Goal: Task Accomplishment & Management: Use online tool/utility

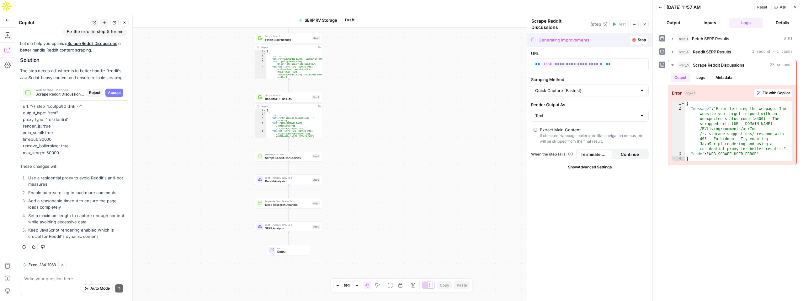
click at [355, 104] on div "Workflow Set Inputs Inputs Google Search Fetch SERP Results Step 1 Output Copy …" at bounding box center [334, 171] width 638 height 286
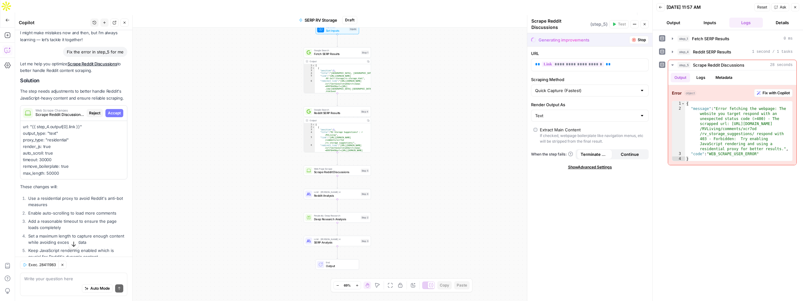
scroll to position [54, 0]
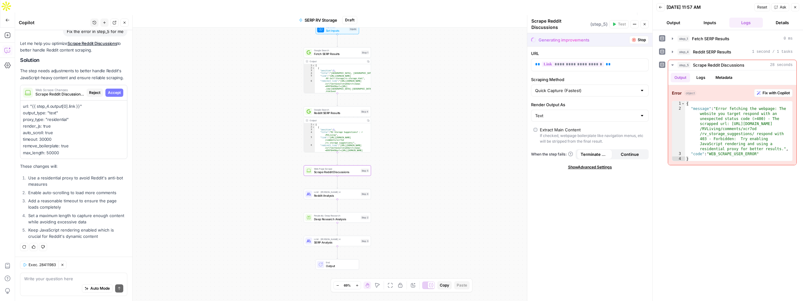
click at [112, 94] on span "Accept" at bounding box center [114, 93] width 13 height 6
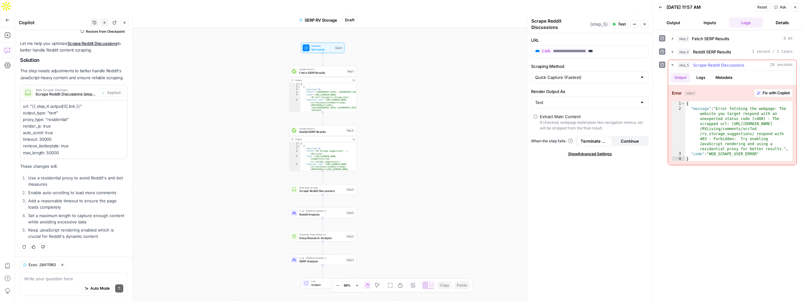
click at [451, 93] on span "Fix with Copilot" at bounding box center [776, 93] width 27 height 6
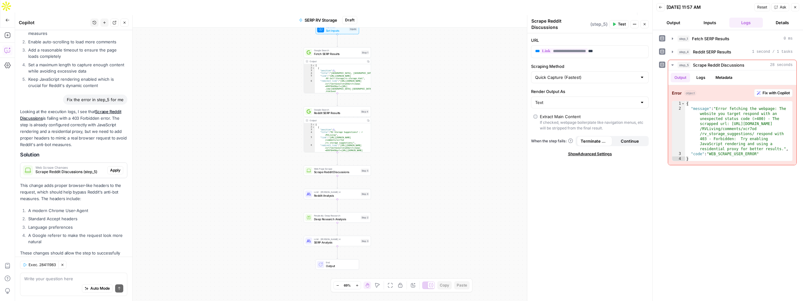
scroll to position [243, 0]
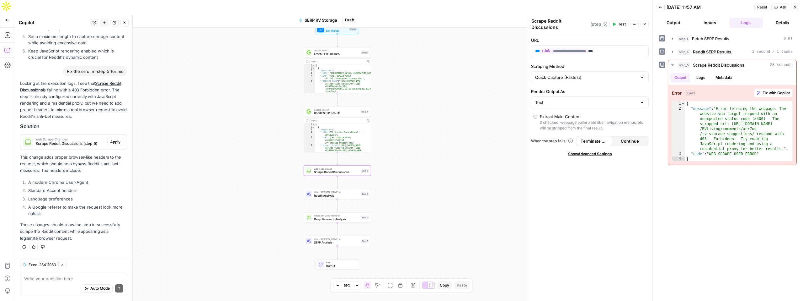
click at [114, 141] on span "Apply" at bounding box center [115, 142] width 10 height 6
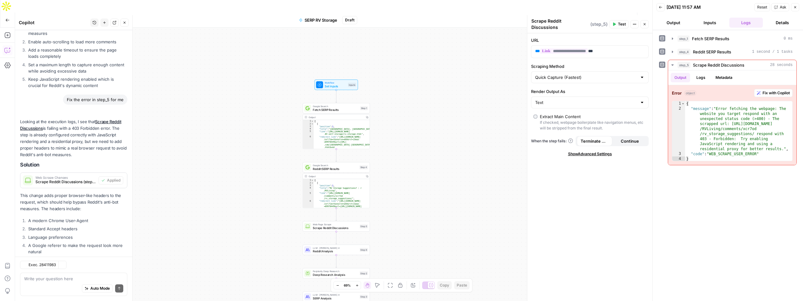
scroll to position [253, 0]
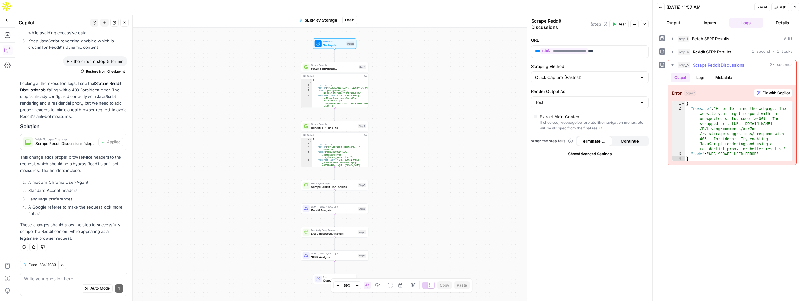
click at [451, 63] on button "step_5 Scrape Reddit Discussions 28 seconds" at bounding box center [732, 65] width 128 height 10
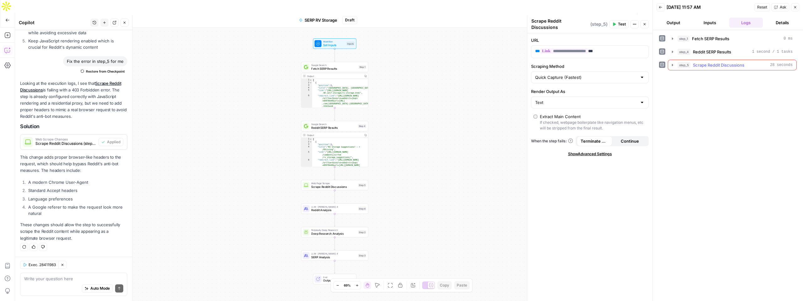
click at [451, 65] on icon "button" at bounding box center [672, 65] width 1 height 2
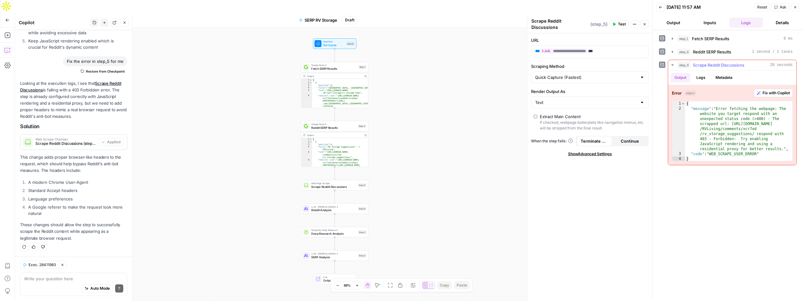
click at [451, 93] on span "Fix with Copilot" at bounding box center [776, 93] width 27 height 6
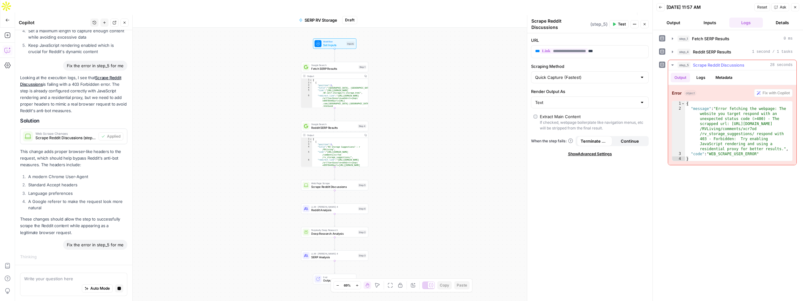
scroll to position [238, 0]
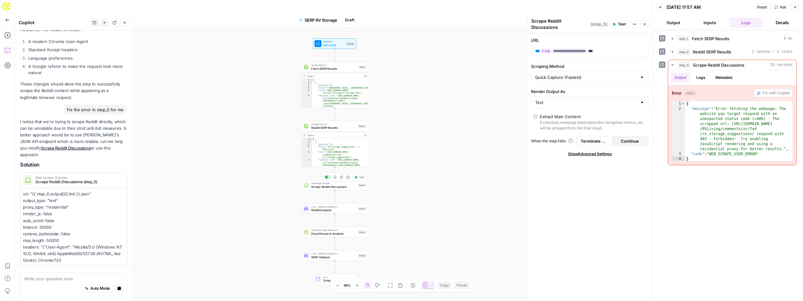
click at [318, 184] on span "Scrape Reddit Discussions" at bounding box center [333, 186] width 45 height 4
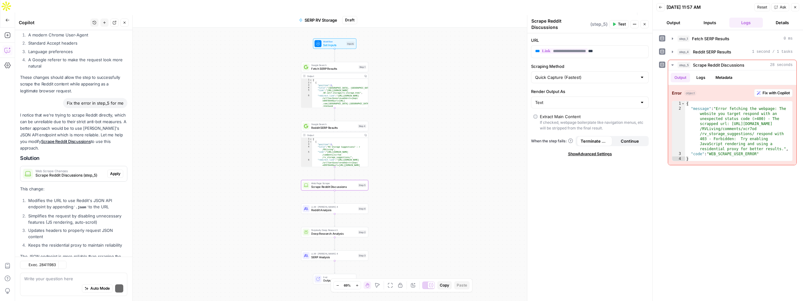
scroll to position [438, 0]
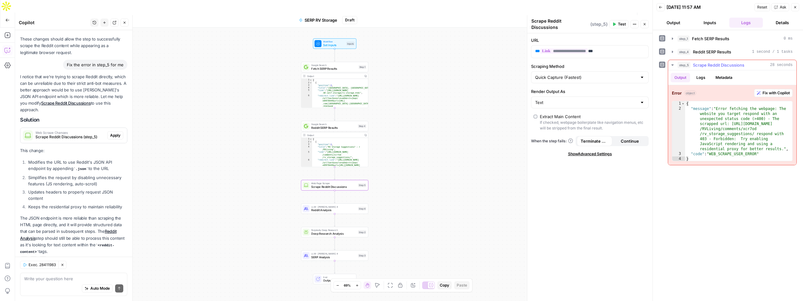
click at [451, 79] on button "Logs" at bounding box center [701, 77] width 17 height 9
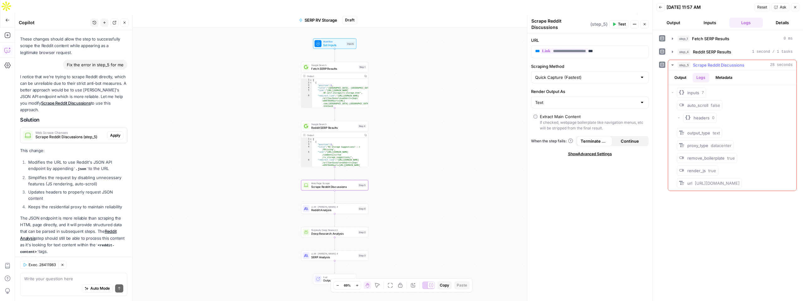
click at [451, 79] on button "Output" at bounding box center [680, 77] width 19 height 9
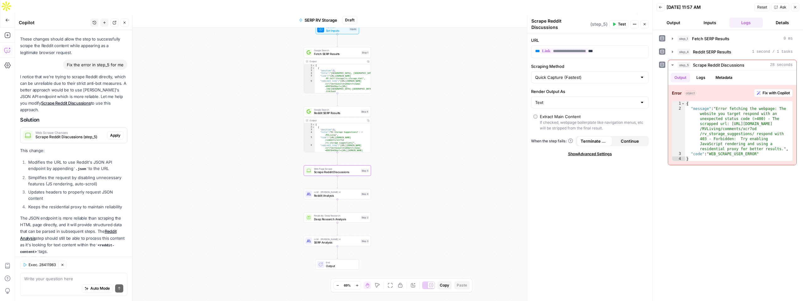
click at [120, 132] on span "Apply" at bounding box center [115, 135] width 10 height 6
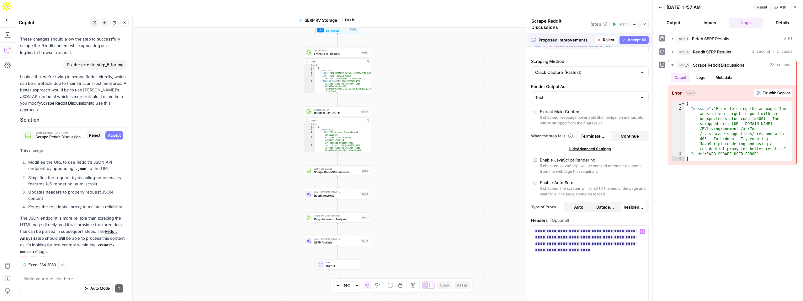
scroll to position [0, 0]
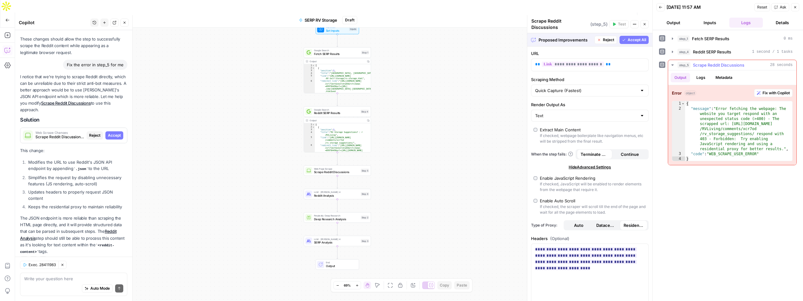
click at [451, 66] on icon "button" at bounding box center [672, 64] width 5 height 5
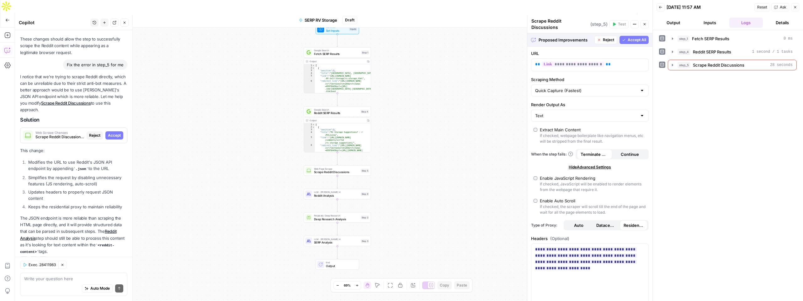
click at [451, 39] on span "Accept All" at bounding box center [637, 40] width 19 height 6
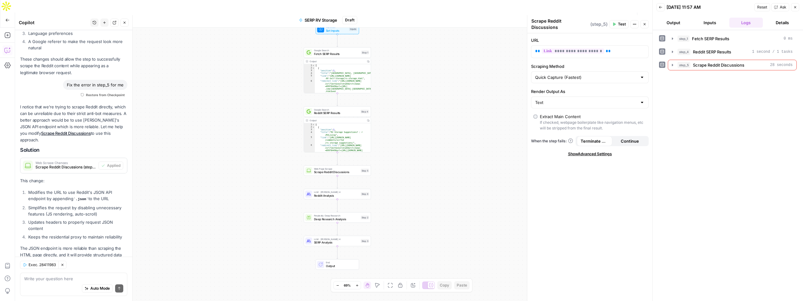
scroll to position [448, 0]
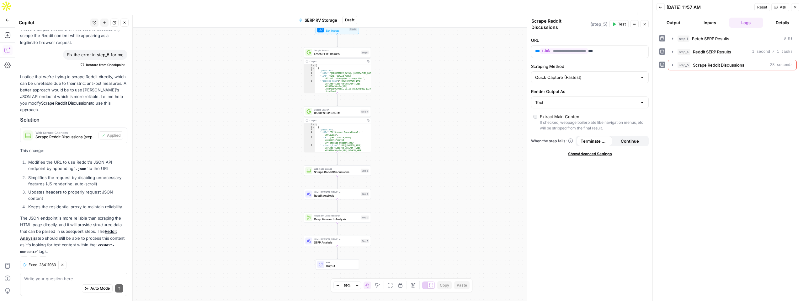
click at [451, 20] on button "Test" at bounding box center [619, 24] width 19 height 8
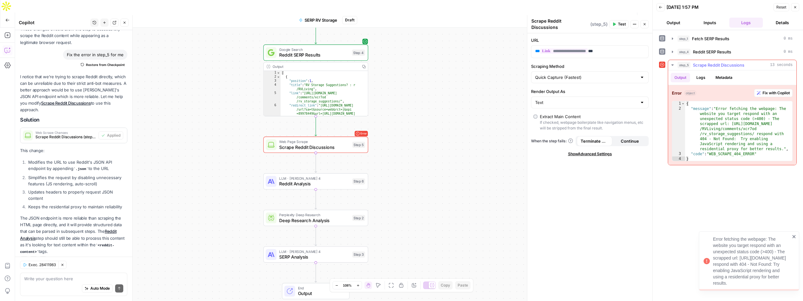
click at [451, 96] on button "Fix with Copilot" at bounding box center [773, 93] width 39 height 8
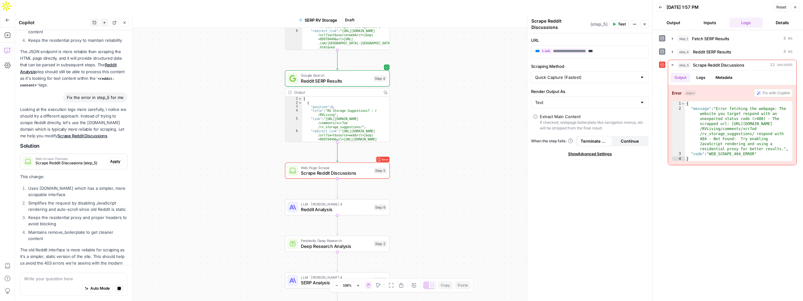
scroll to position [633, 0]
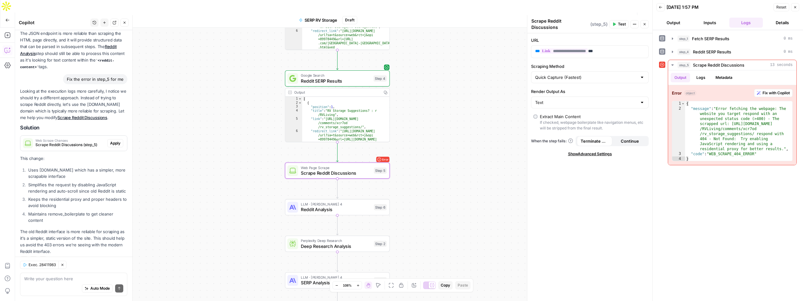
click at [115, 140] on span "Apply" at bounding box center [115, 143] width 10 height 6
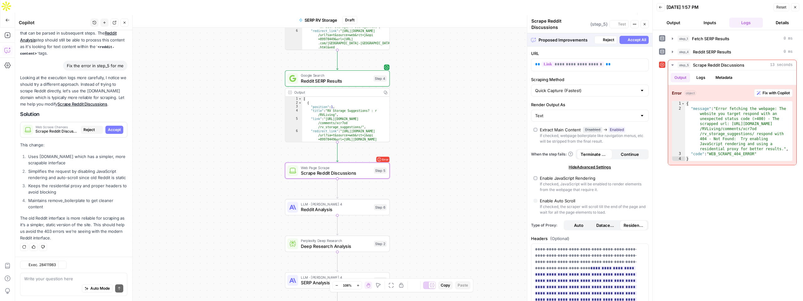
scroll to position [603, 0]
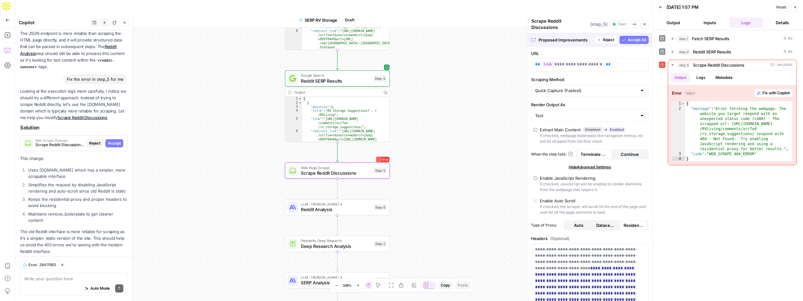
click at [114, 140] on span "Accept" at bounding box center [114, 143] width 13 height 6
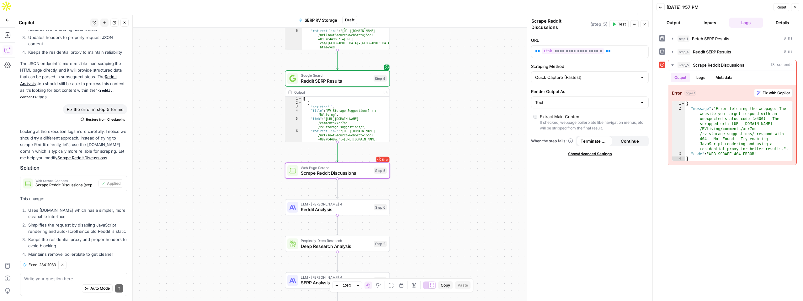
scroll to position [643, 0]
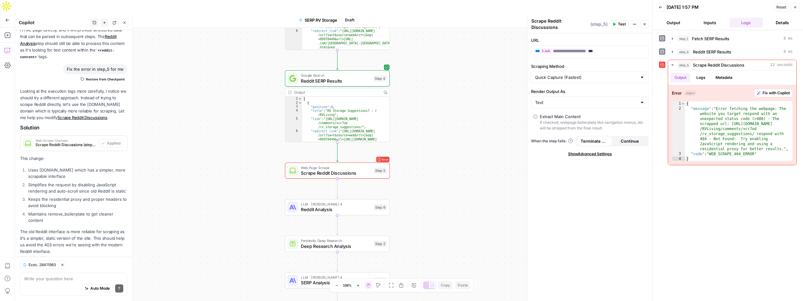
click at [451, 24] on button "Test" at bounding box center [619, 24] width 19 height 8
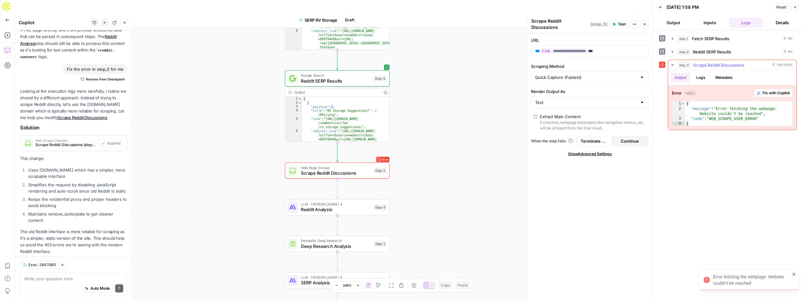
click at [451, 91] on span "Fix with Copilot" at bounding box center [776, 93] width 27 height 6
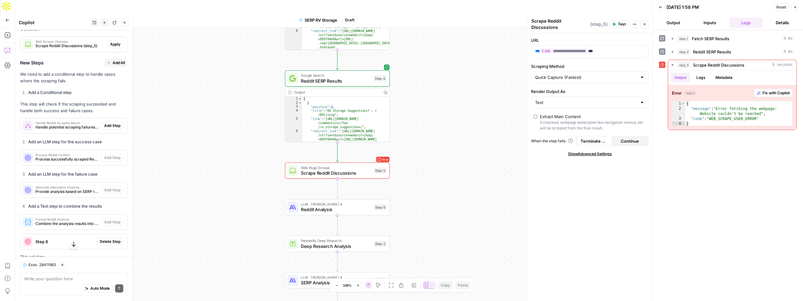
scroll to position [920, 0]
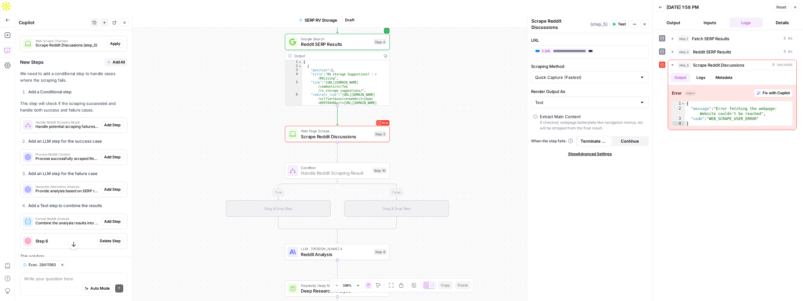
click at [111, 122] on span "Add Step" at bounding box center [112, 125] width 16 height 6
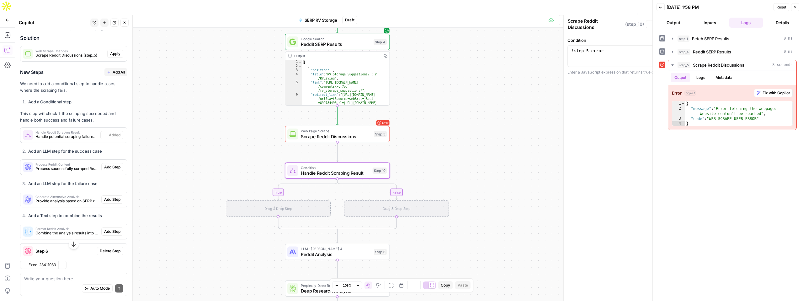
type textarea "Handle Reddit Scraping Result"
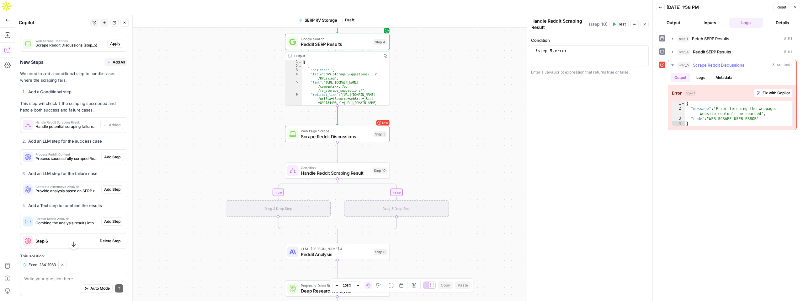
click at [451, 93] on span "Fix with Copilot" at bounding box center [776, 93] width 27 height 6
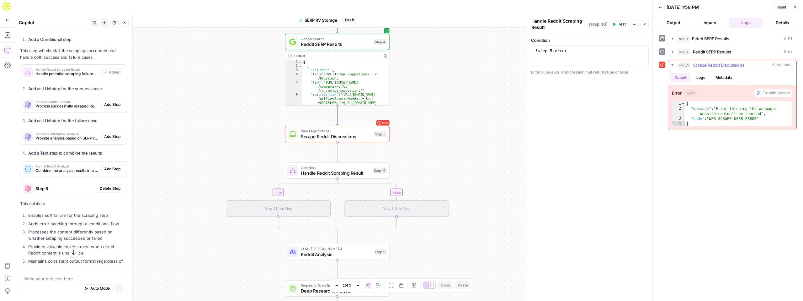
scroll to position [880, 0]
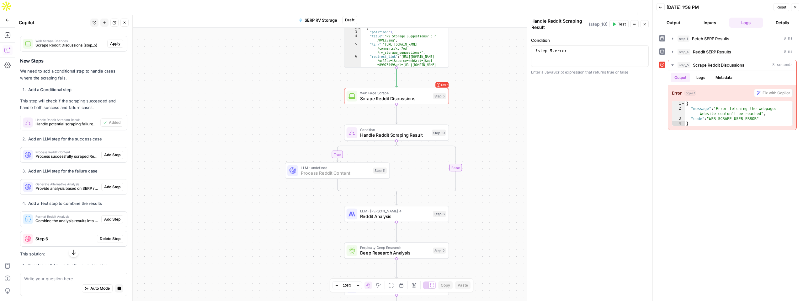
click at [113, 152] on span "Add Step" at bounding box center [112, 155] width 16 height 6
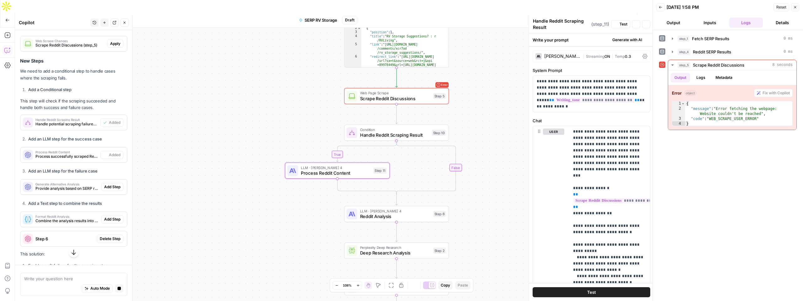
type textarea "Process Reddit Content"
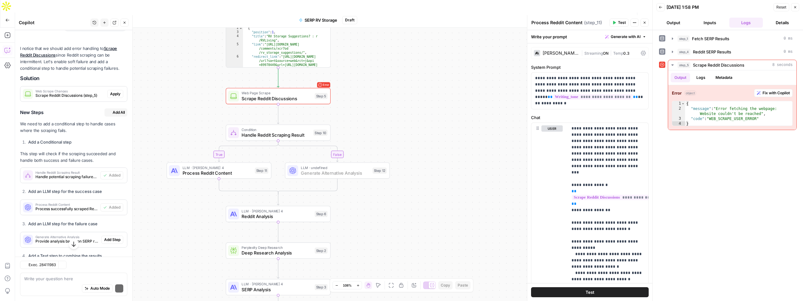
scroll to position [930, 0]
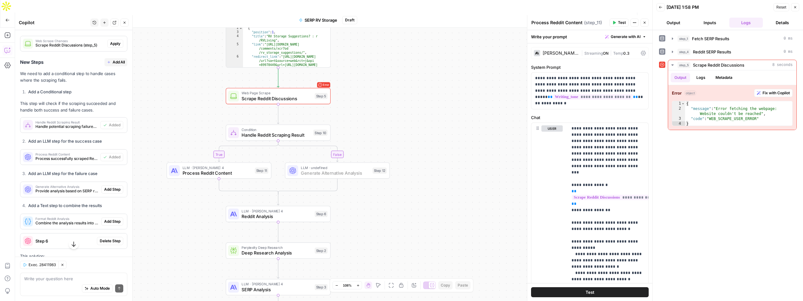
click at [113, 186] on span "Add Step" at bounding box center [112, 189] width 16 height 6
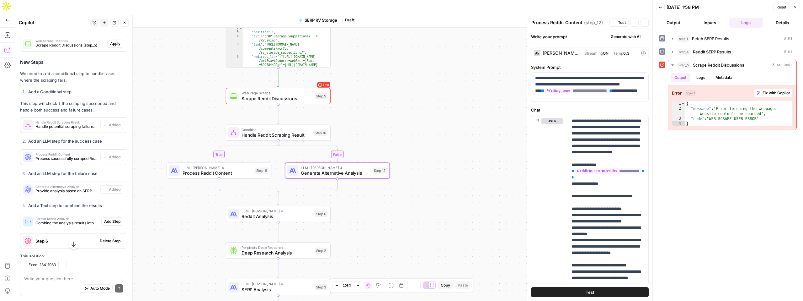
type textarea "Generate Alternative Analysis"
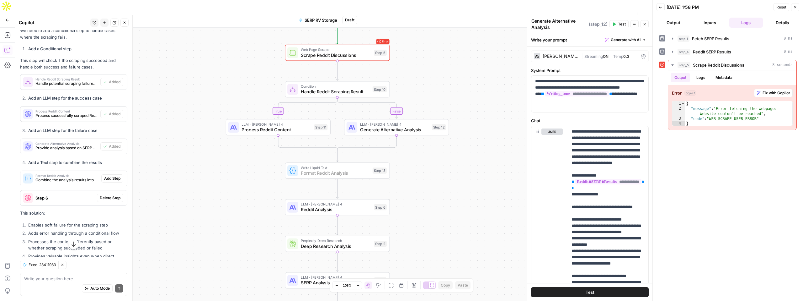
scroll to position [971, 0]
click at [115, 177] on span "Add Step" at bounding box center [112, 180] width 16 height 6
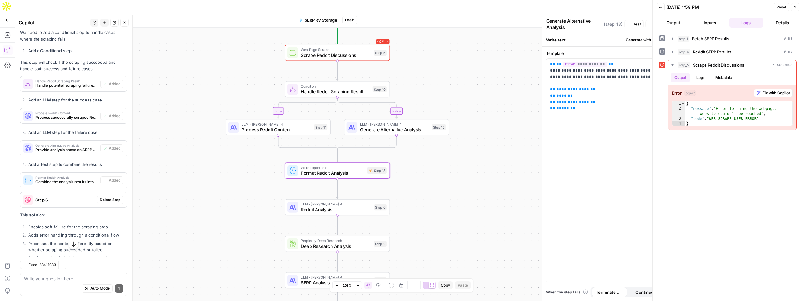
type textarea "Format Reddit Analysis"
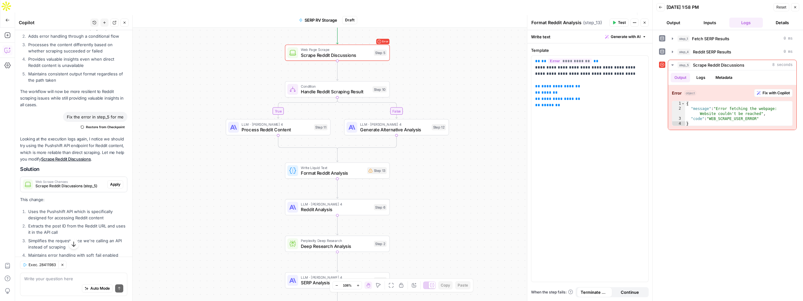
scroll to position [1205, 0]
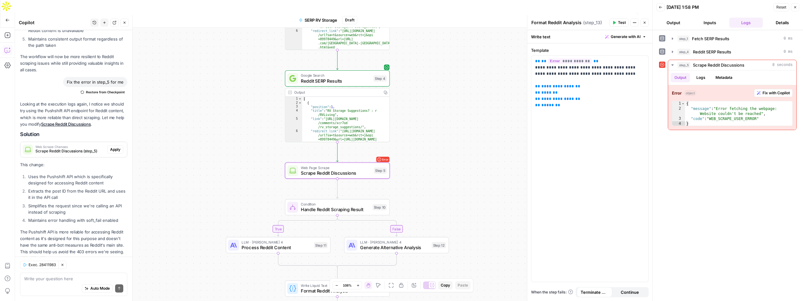
click at [118, 147] on span "Apply" at bounding box center [115, 150] width 10 height 6
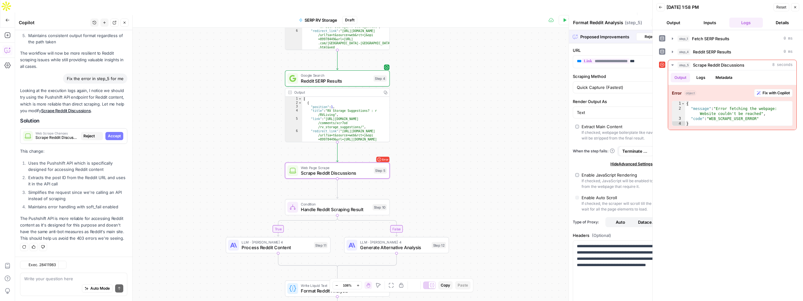
type textarea "Scrape Reddit Discussions"
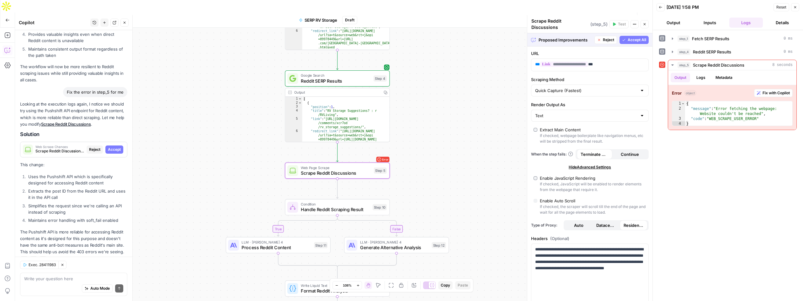
click at [118, 147] on span "Accept" at bounding box center [114, 150] width 13 height 6
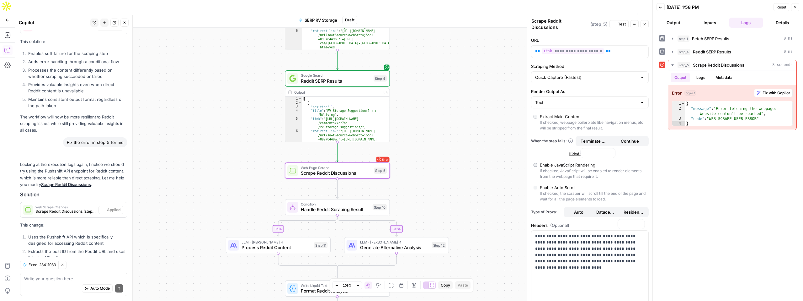
scroll to position [1205, 0]
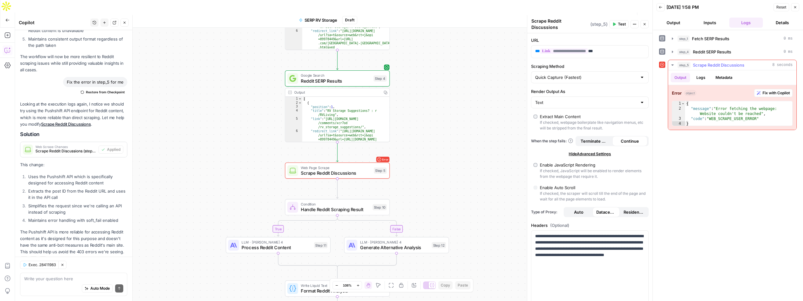
click at [451, 95] on span "Fix with Copilot" at bounding box center [776, 93] width 27 height 6
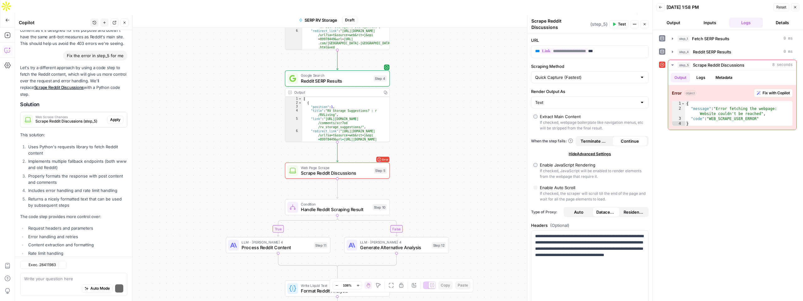
scroll to position [1494, 0]
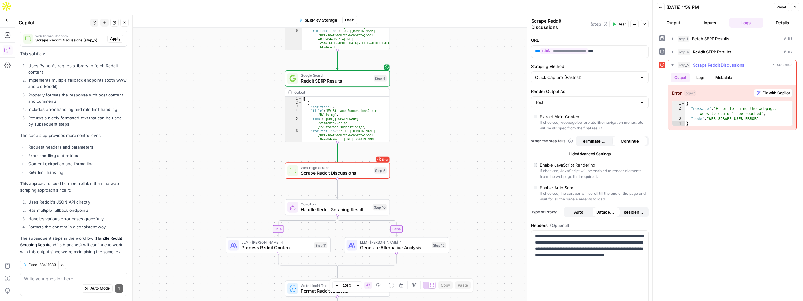
click at [451, 92] on span "Fix with Copilot" at bounding box center [776, 93] width 27 height 6
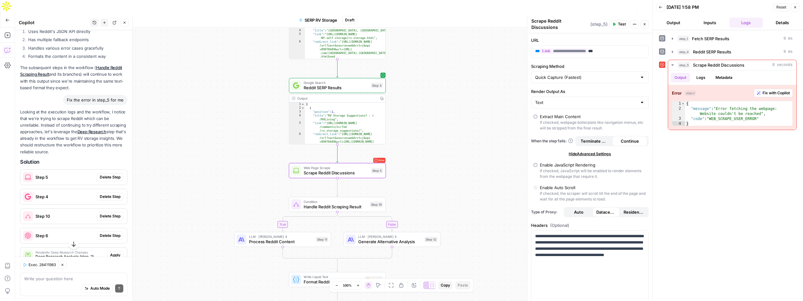
scroll to position [1667, 0]
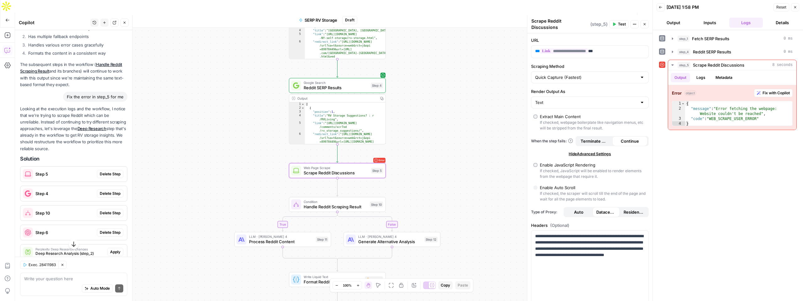
click at [114, 170] on button "Delete Step" at bounding box center [110, 174] width 26 height 8
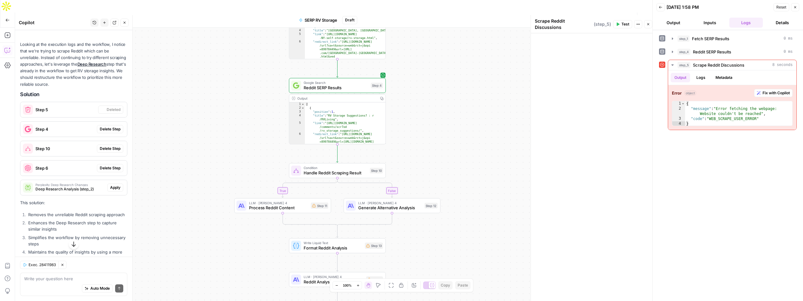
scroll to position [1593, 0]
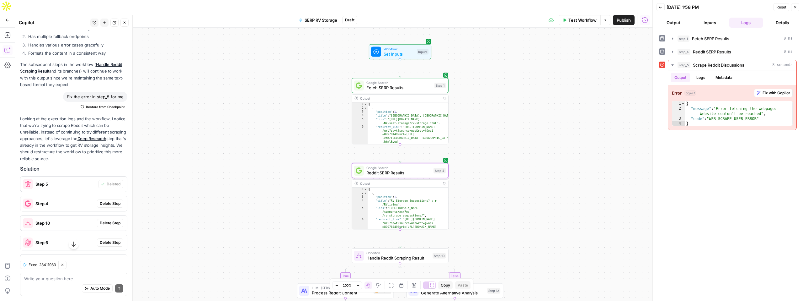
click at [110, 200] on span "Delete Step" at bounding box center [110, 203] width 21 height 6
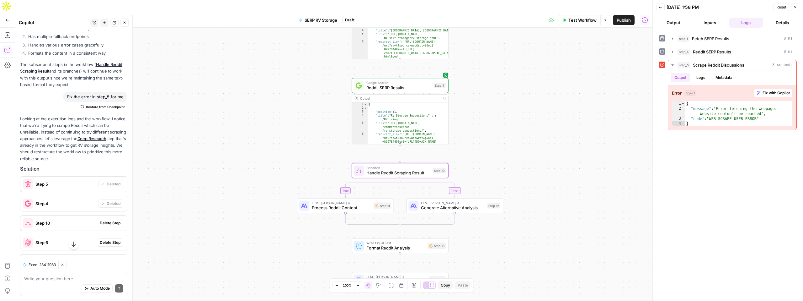
click at [115, 210] on span "Delete Step" at bounding box center [110, 223] width 21 height 6
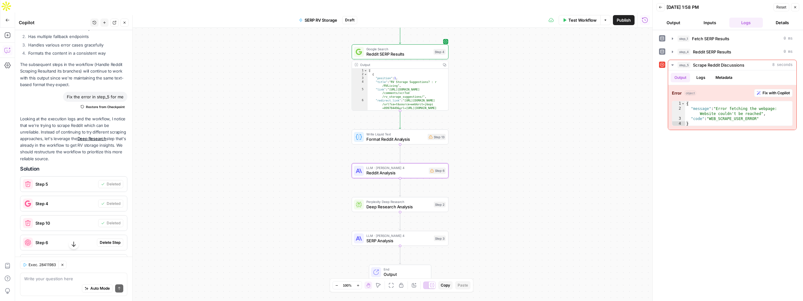
click at [112, 210] on span "Delete Step" at bounding box center [110, 242] width 21 height 6
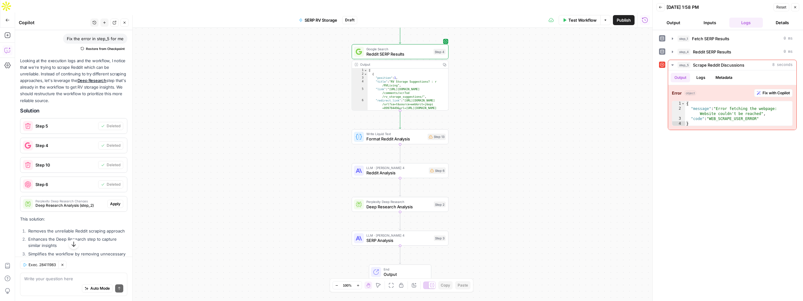
scroll to position [1655, 0]
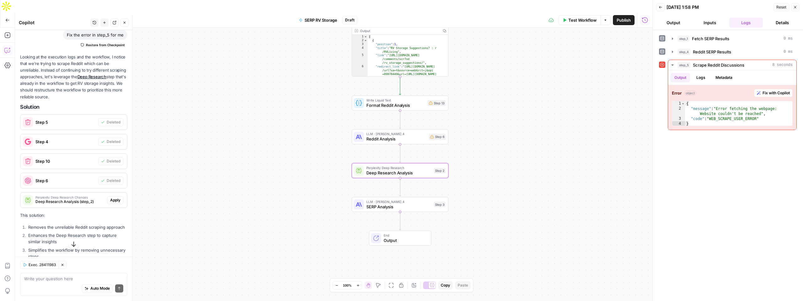
click at [117, 197] on span "Apply" at bounding box center [115, 200] width 10 height 6
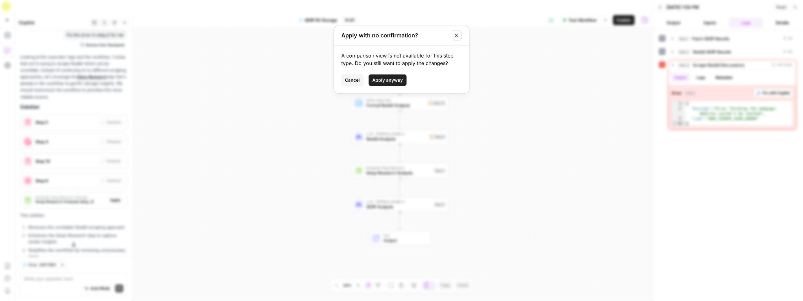
click at [380, 83] on button "Apply anyway" at bounding box center [388, 79] width 38 height 11
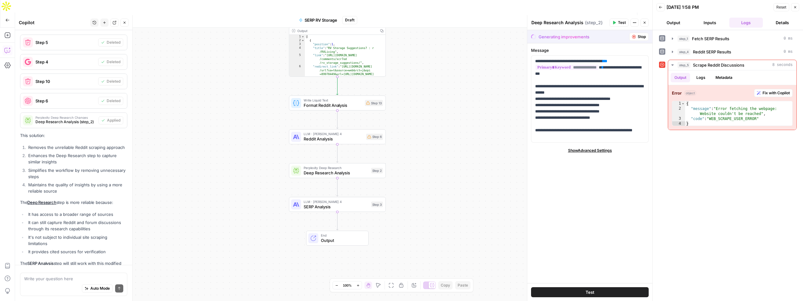
scroll to position [1753, 0]
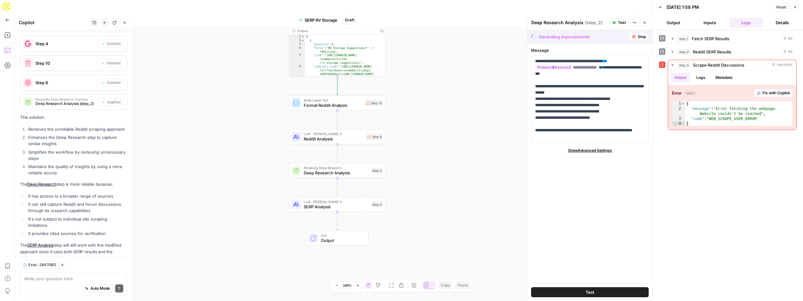
click at [451, 23] on span "Test" at bounding box center [622, 23] width 8 height 6
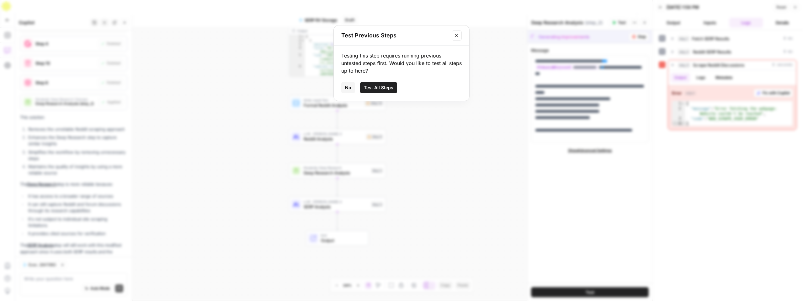
click at [371, 90] on span "Test All Steps" at bounding box center [378, 87] width 29 height 6
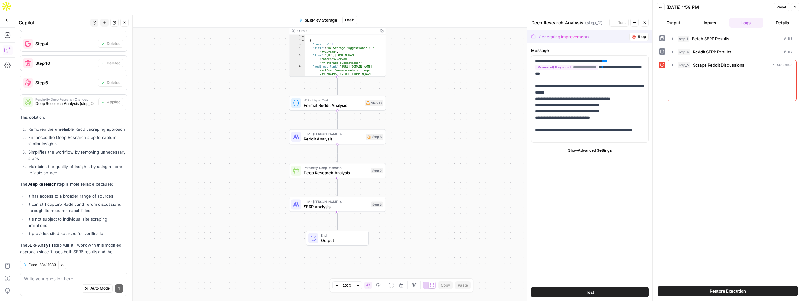
click at [371, 100] on div "Step 13" at bounding box center [374, 103] width 18 height 6
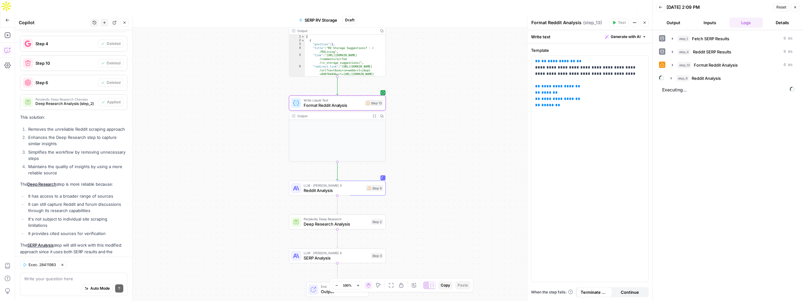
click at [419, 129] on div "Workflow Set Inputs Inputs Google Search Fetch SERP Results Step 1 Output Copy …" at bounding box center [334, 171] width 638 height 286
click at [347, 102] on span "Format Reddit Analysis" at bounding box center [333, 105] width 59 height 6
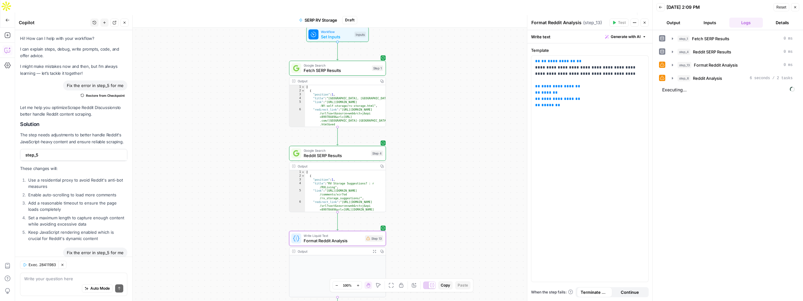
scroll to position [1753, 0]
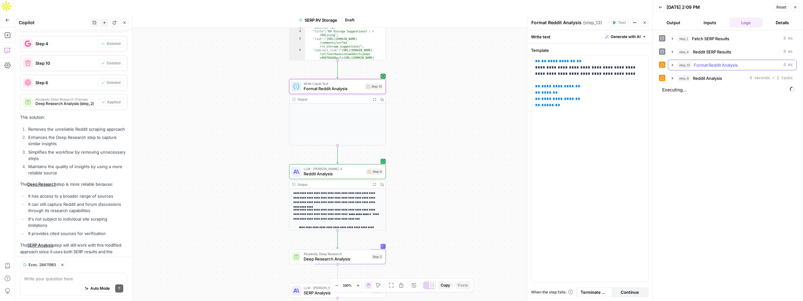
click at [675, 65] on icon "button" at bounding box center [672, 64] width 5 height 5
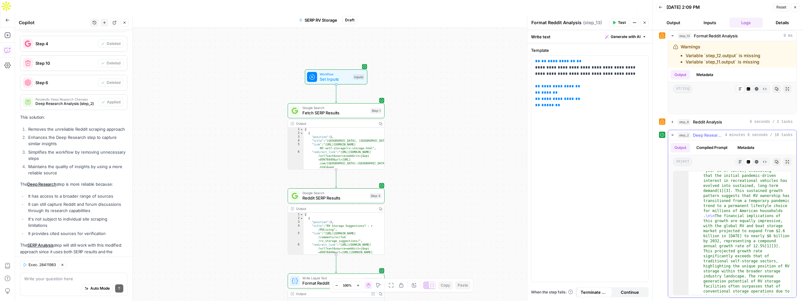
scroll to position [219, 0]
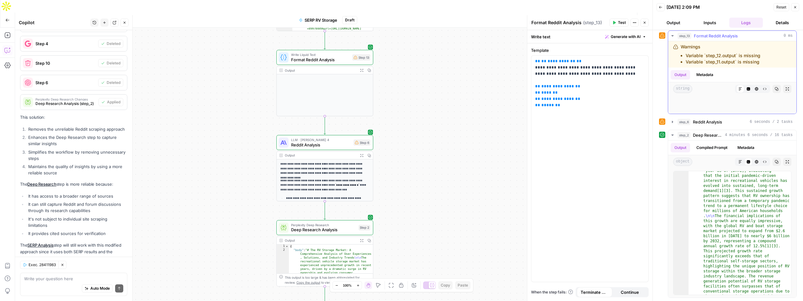
click at [727, 62] on li "Variable `step_11.output` is missing" at bounding box center [723, 62] width 75 height 6
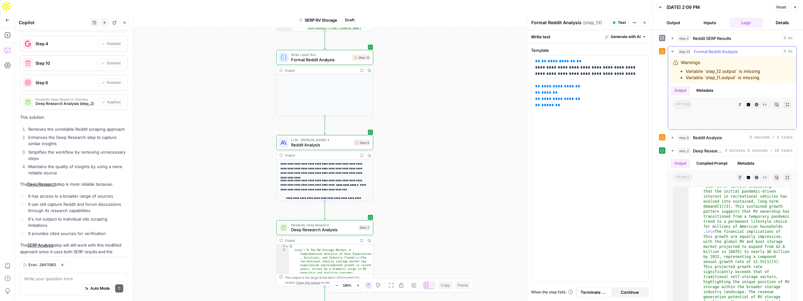
scroll to position [0, 0]
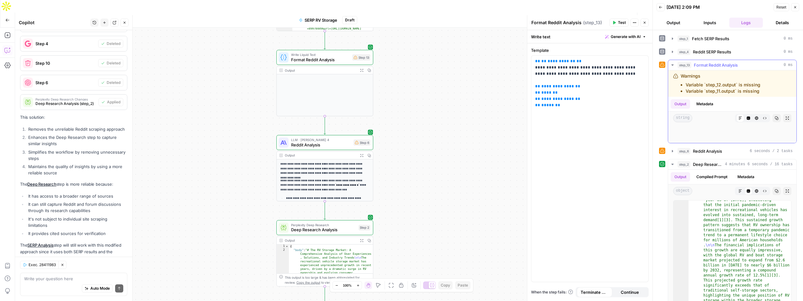
click at [683, 106] on button "Output" at bounding box center [680, 103] width 19 height 9
click at [685, 77] on div "Warnings Variable `step_12.output` is missing Variable `step_11.output` is miss…" at bounding box center [721, 83] width 80 height 21
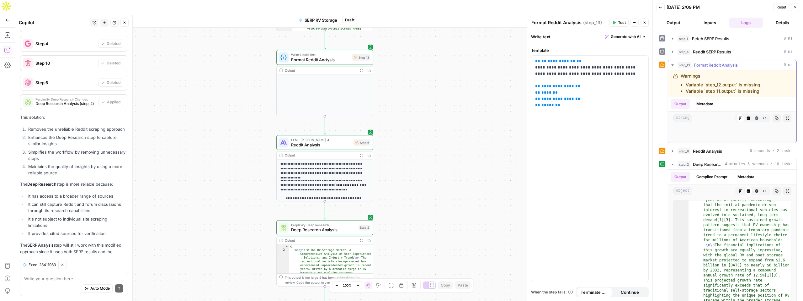
click at [673, 64] on icon "button" at bounding box center [672, 64] width 5 height 5
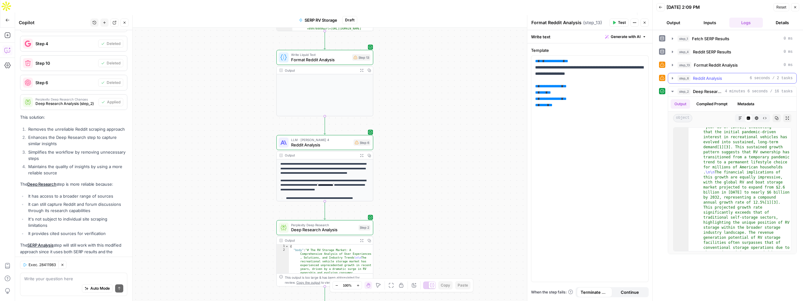
click at [675, 78] on icon "button" at bounding box center [672, 78] width 5 height 5
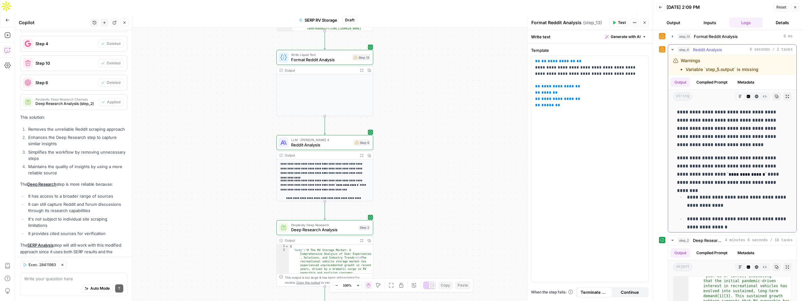
click at [673, 48] on icon "button" at bounding box center [672, 49] width 5 height 5
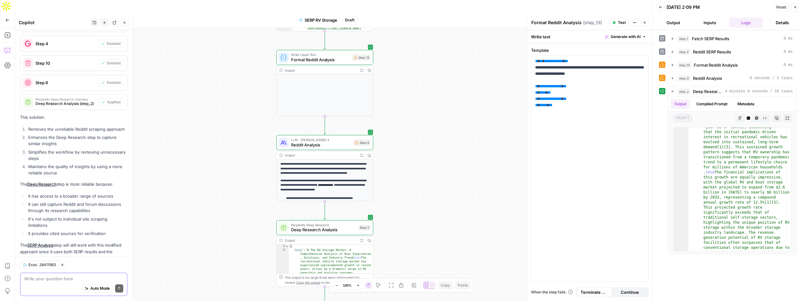
click at [29, 280] on textarea at bounding box center [73, 278] width 99 height 6
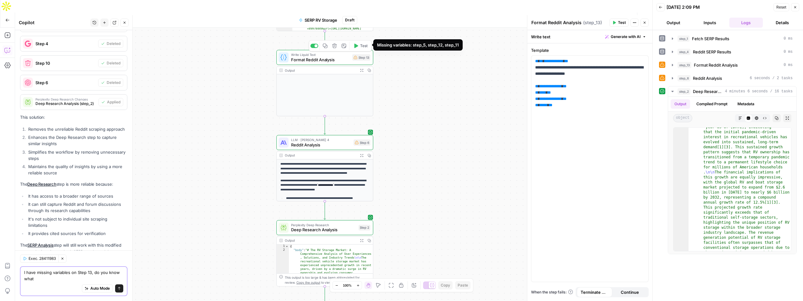
scroll to position [1759, 0]
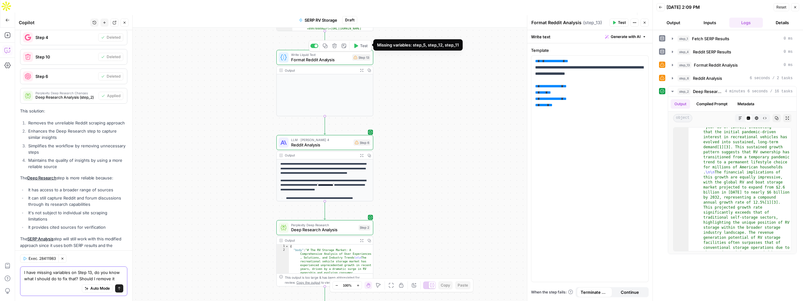
type textarea "I have missing variables on Step 13, do you know what I should do to fix that? …"
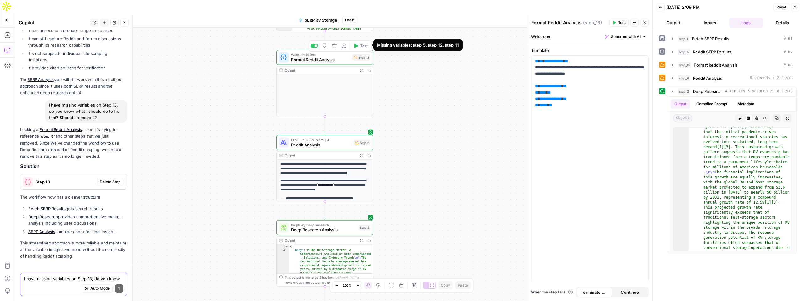
scroll to position [1916, 0]
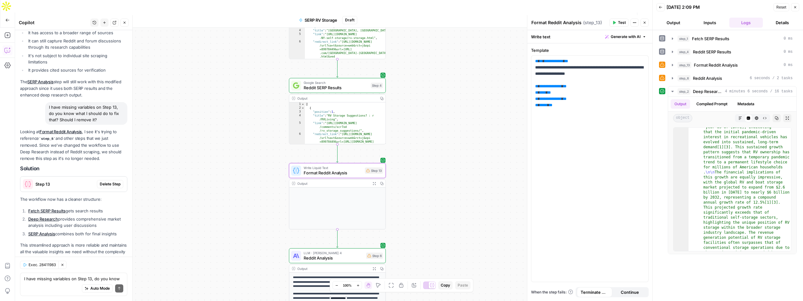
click at [110, 181] on span "Delete Step" at bounding box center [110, 184] width 21 height 6
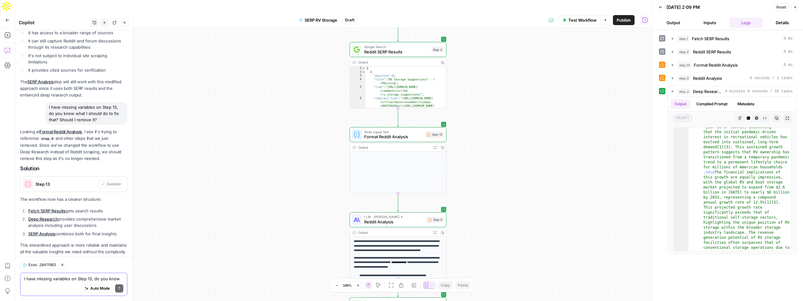
click at [63, 281] on textarea "I have missing variables on Step 13, do you know what I should do to fix that? …" at bounding box center [73, 278] width 99 height 6
click at [418, 218] on span "Reddit Analysis" at bounding box center [394, 221] width 60 height 6
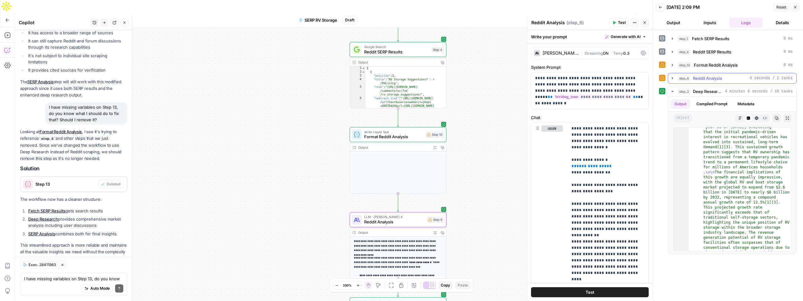
click at [674, 78] on icon "button" at bounding box center [672, 78] width 5 height 5
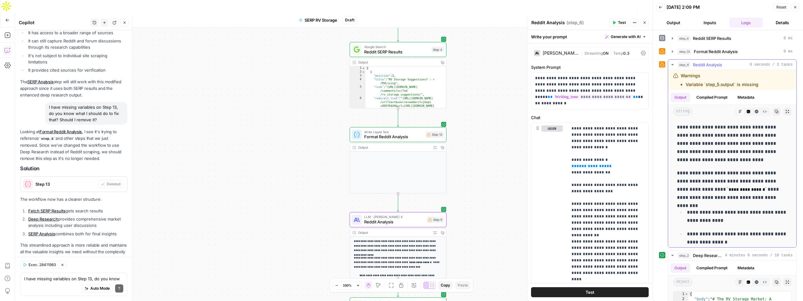
scroll to position [0, 0]
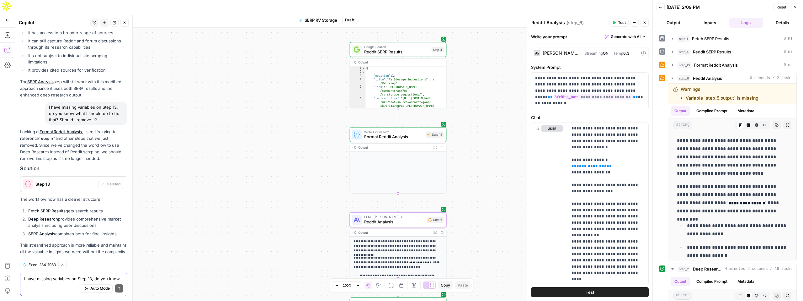
click at [61, 279] on textarea "I have missing variables on Step 13, do you know what I should do to fix that? …" at bounding box center [73, 278] width 99 height 6
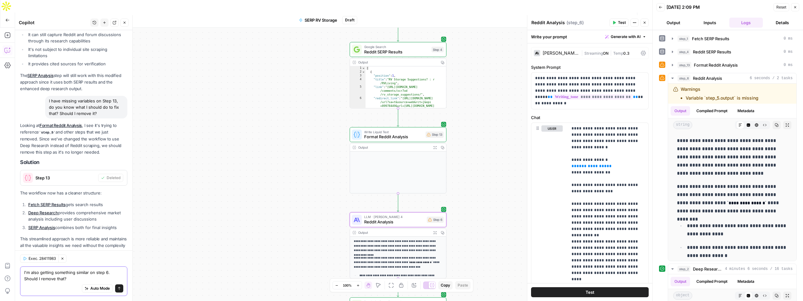
type textarea "I'm also getting something similar on step 6. Should I remove that?"
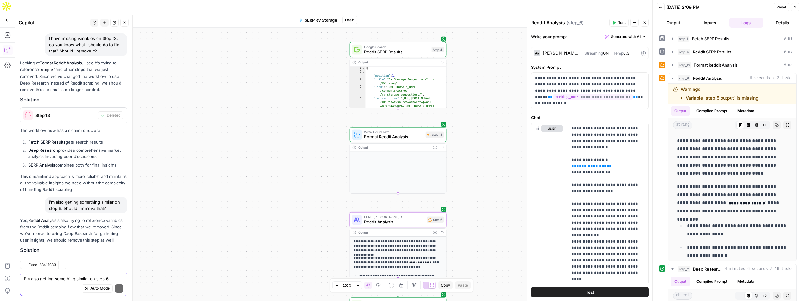
scroll to position [2085, 0]
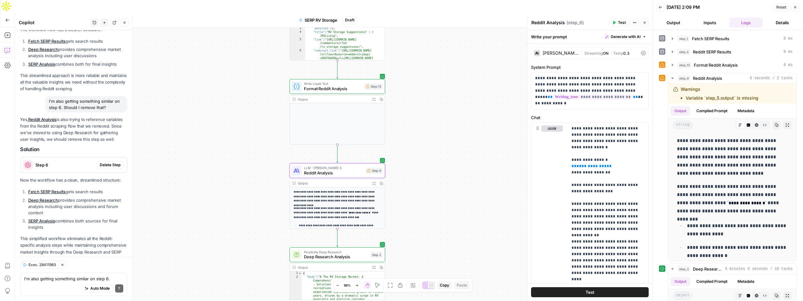
click at [110, 162] on span "Delete Step" at bounding box center [110, 165] width 21 height 6
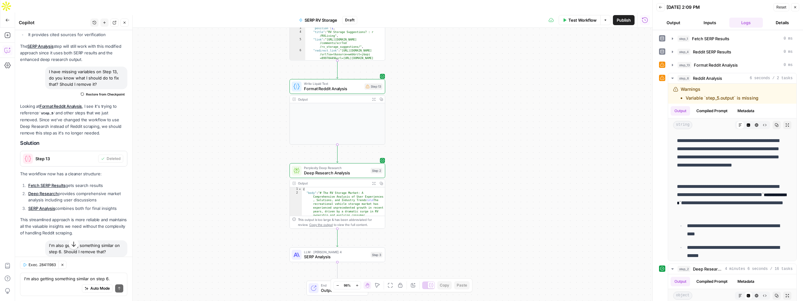
scroll to position [1944, 0]
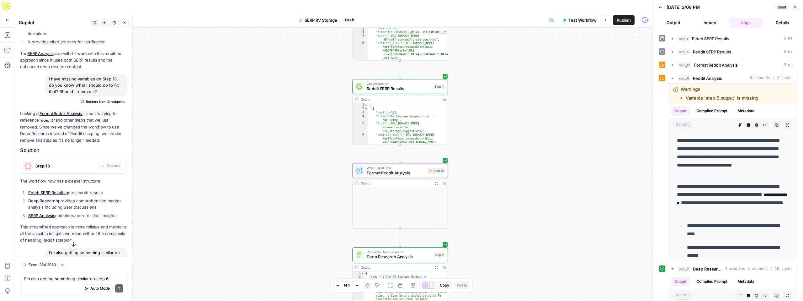
click at [92, 158] on div "Step 13" at bounding box center [59, 165] width 78 height 15
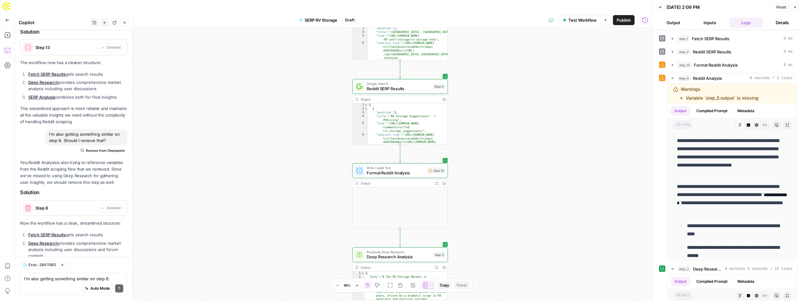
scroll to position [2053, 0]
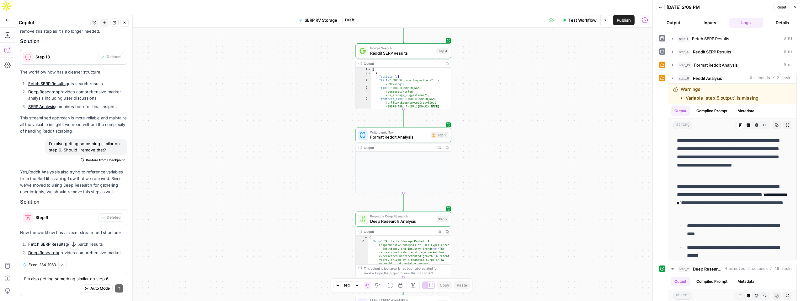
click at [577, 17] on span "Test Workflow" at bounding box center [583, 20] width 28 height 6
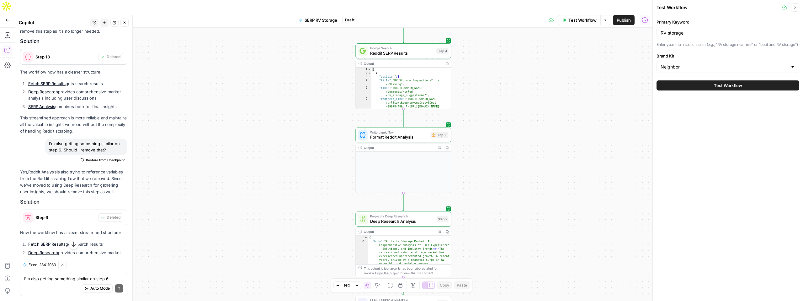
click at [725, 90] on button "Test Workflow" at bounding box center [728, 85] width 143 height 10
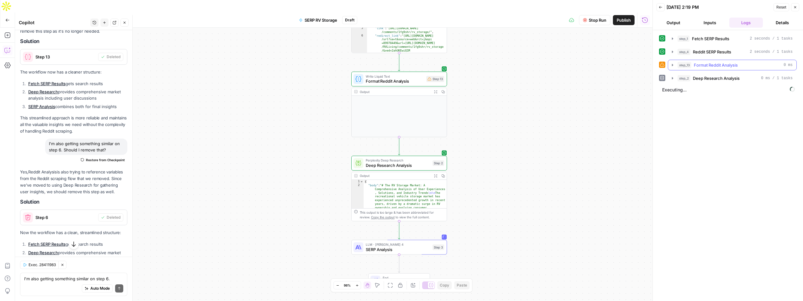
click at [673, 65] on icon "button" at bounding box center [672, 65] width 1 height 2
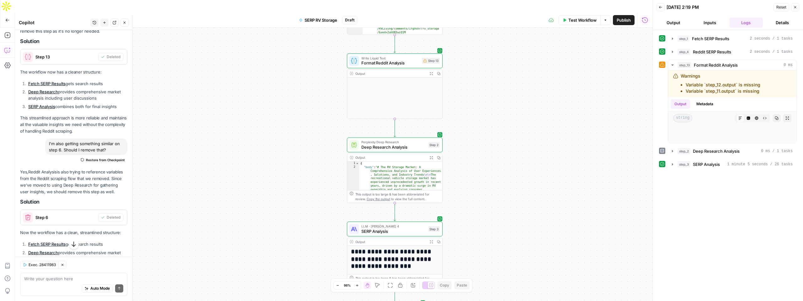
scroll to position [2053, 0]
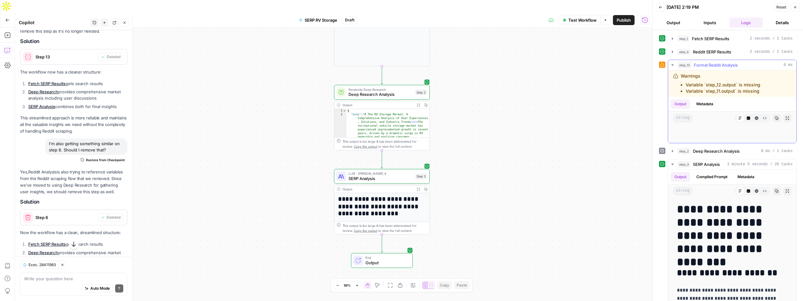
click at [672, 65] on icon "button" at bounding box center [672, 64] width 2 height 1
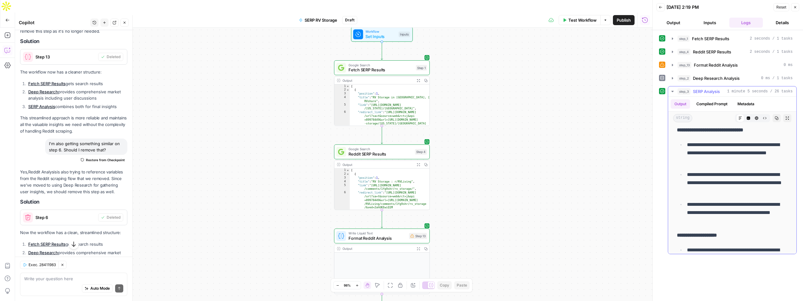
scroll to position [231, 0]
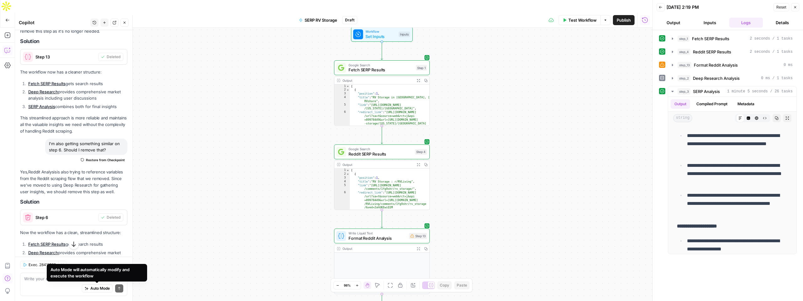
click at [44, 286] on div "Auto Mode Send" at bounding box center [73, 288] width 99 height 14
type textarea "So this is"
click at [378, 179] on div "[ { "position" : 1 , "title" : "RV Storage : r/RVLiving" , "link" : "https://ww…" at bounding box center [390, 194] width 80 height 52
type textarea "**********"
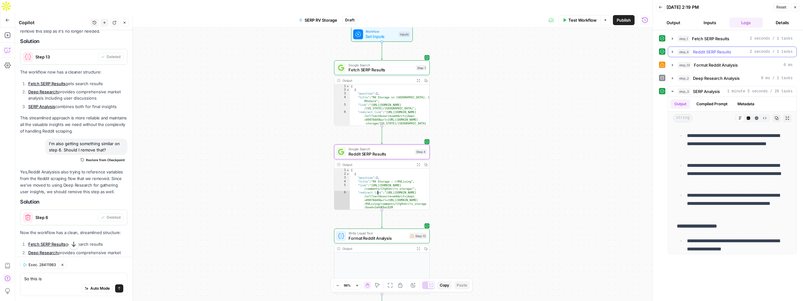
click at [707, 53] on span "Reddit SERP Results" at bounding box center [712, 52] width 38 height 6
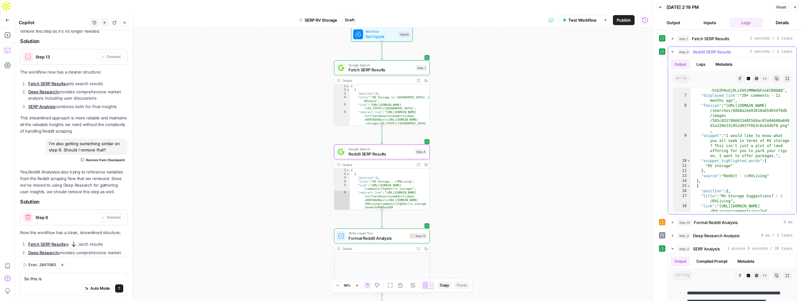
scroll to position [0, 0]
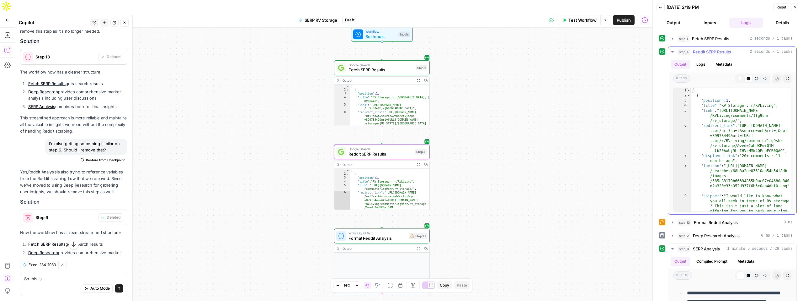
type textarea "*"
click at [690, 90] on span "Toggle code folding, rows 1 through 134" at bounding box center [688, 90] width 3 height 5
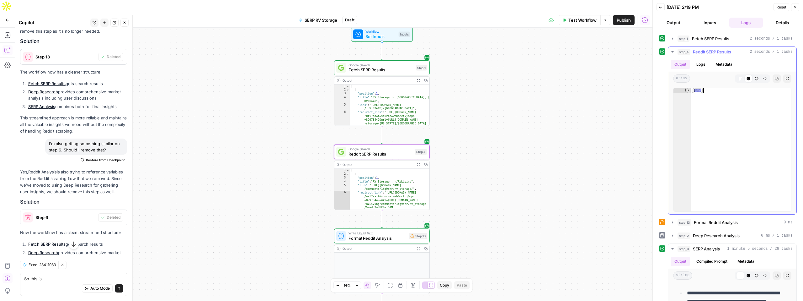
click at [690, 90] on span "Toggle code folding, rows 1 through 134" at bounding box center [688, 90] width 3 height 5
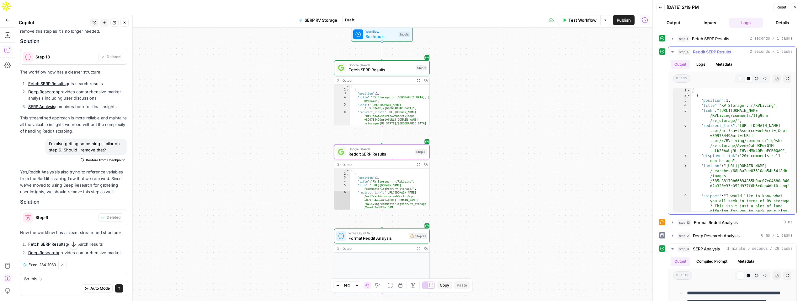
click at [689, 95] on span "Toggle code folding, rows 2 through 14" at bounding box center [688, 95] width 3 height 5
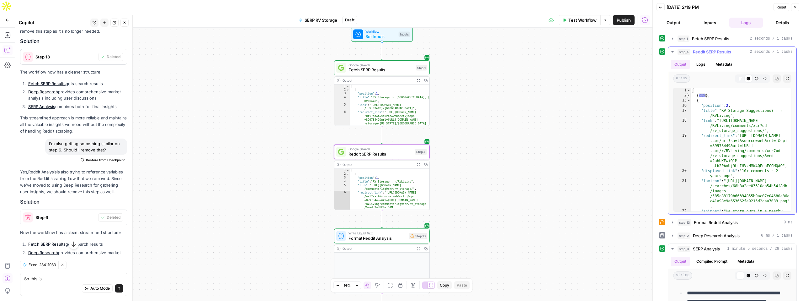
click at [689, 96] on span "Toggle code folding, rows 2 through 14" at bounding box center [688, 95] width 3 height 5
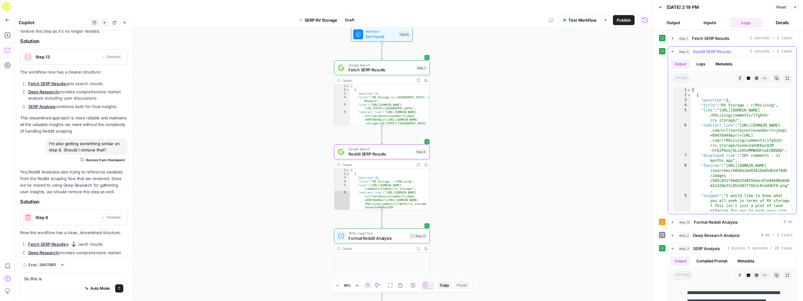
click at [674, 51] on icon "button" at bounding box center [672, 51] width 5 height 5
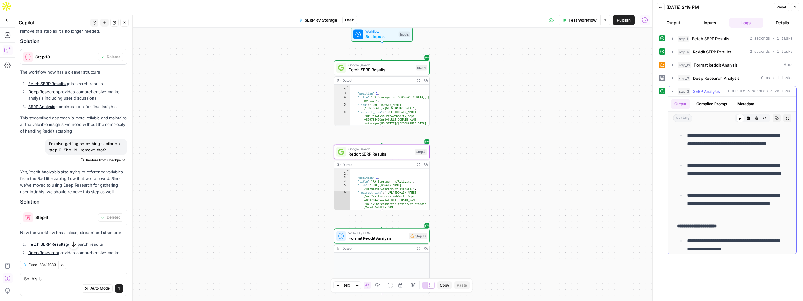
click at [674, 89] on icon "button" at bounding box center [672, 91] width 5 height 5
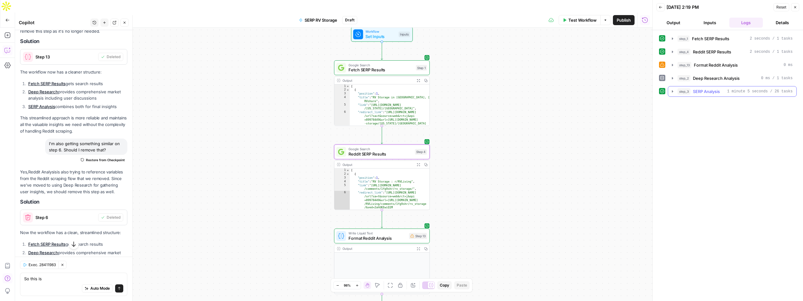
click at [674, 89] on icon "button" at bounding box center [672, 91] width 5 height 5
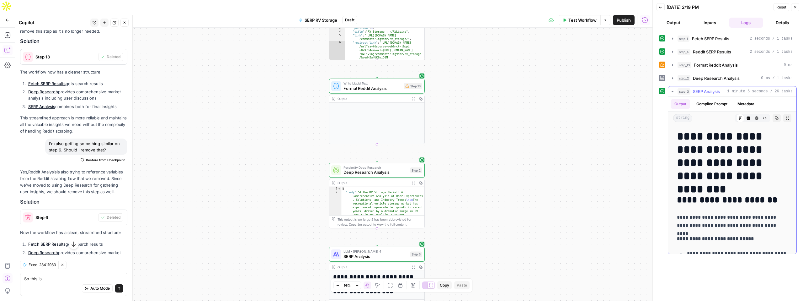
click at [671, 91] on icon "button" at bounding box center [672, 91] width 5 height 5
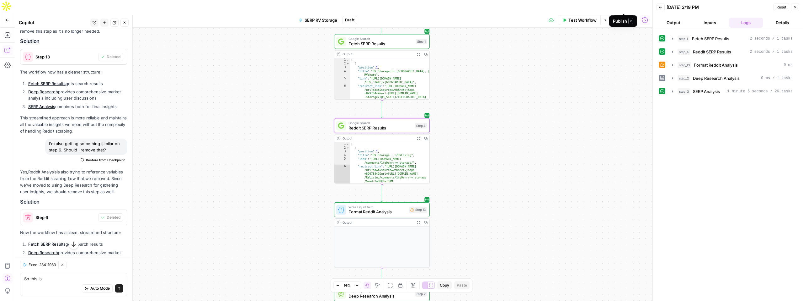
click at [629, 17] on span "Publish" at bounding box center [624, 20] width 14 height 6
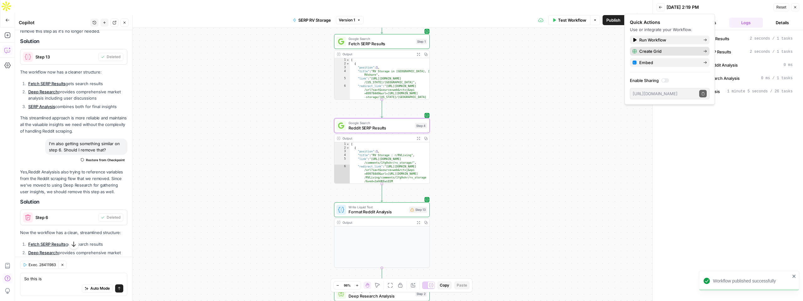
click at [667, 52] on span "Create Grid" at bounding box center [668, 51] width 59 height 6
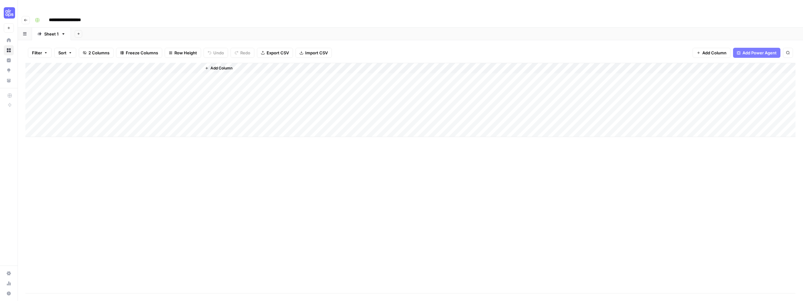
click at [94, 68] on div "Add Column" at bounding box center [410, 100] width 770 height 74
click at [189, 63] on div "Add Column" at bounding box center [410, 100] width 770 height 74
click at [175, 105] on span "Configure Inputs" at bounding box center [177, 108] width 55 height 6
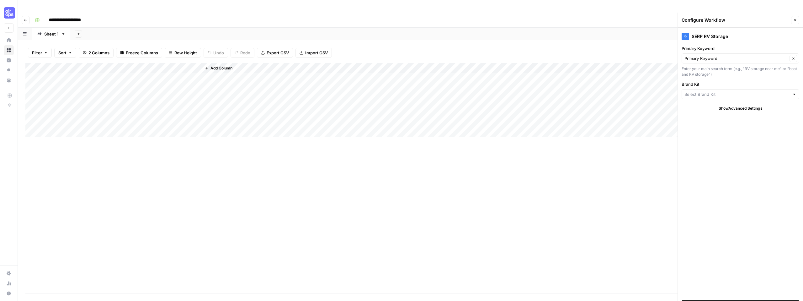
click at [190, 63] on div "Add Column" at bounding box center [410, 100] width 770 height 74
click at [169, 119] on span "Edit Workflow" at bounding box center [177, 117] width 55 height 6
